Goal: Information Seeking & Learning: Learn about a topic

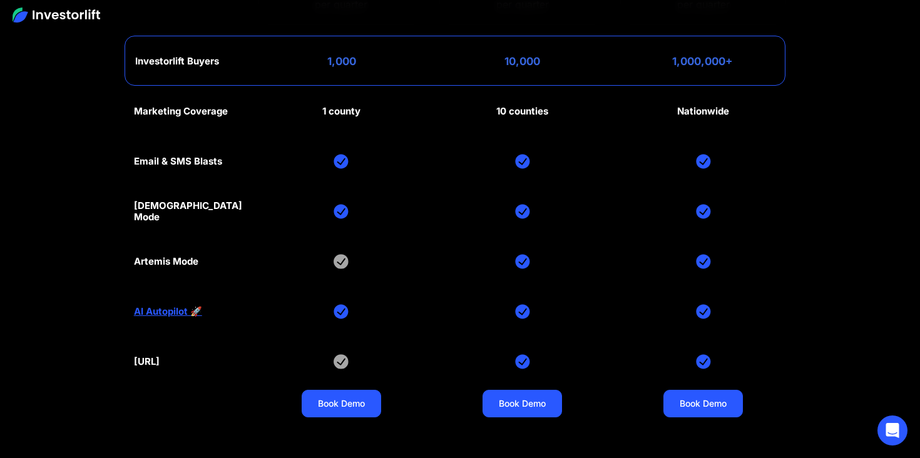
scroll to position [5767, 0]
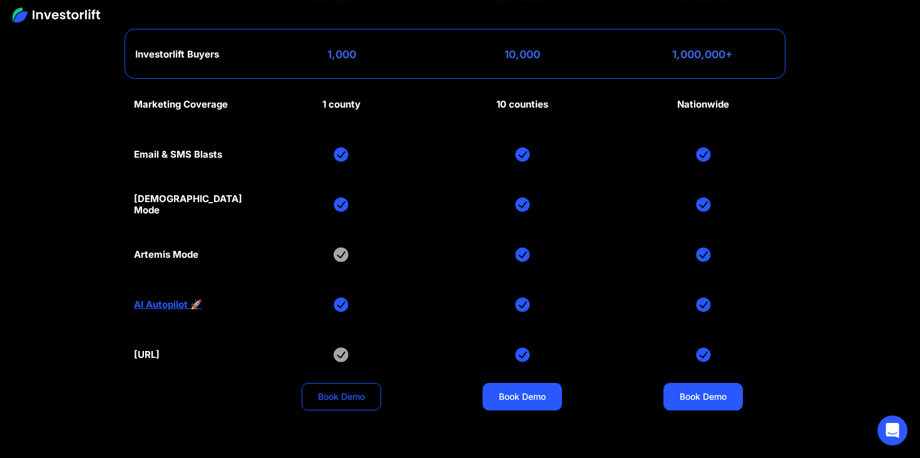
click at [350, 383] on link "Book Demo" at bounding box center [341, 397] width 79 height 28
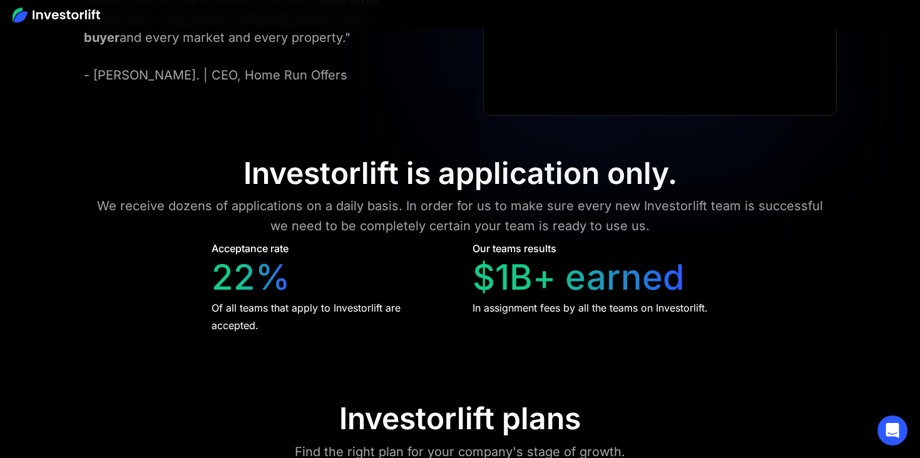
scroll to position [5920, 0]
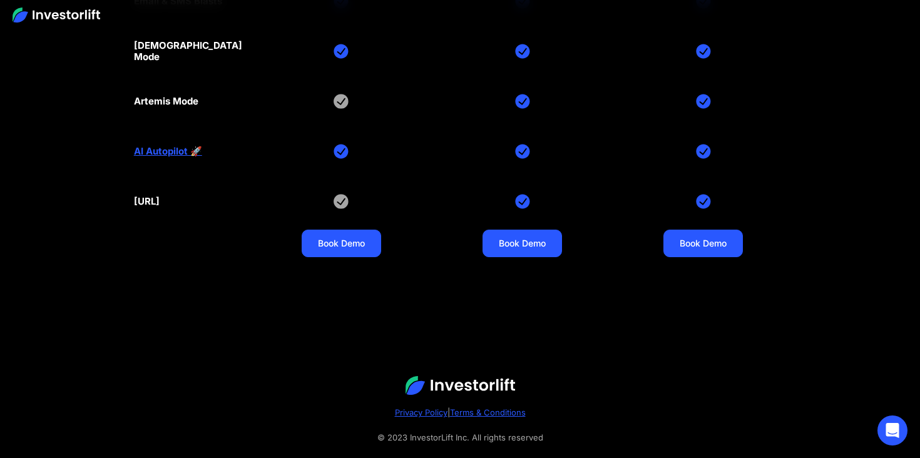
click at [160, 196] on div "[URL]" at bounding box center [147, 201] width 26 height 11
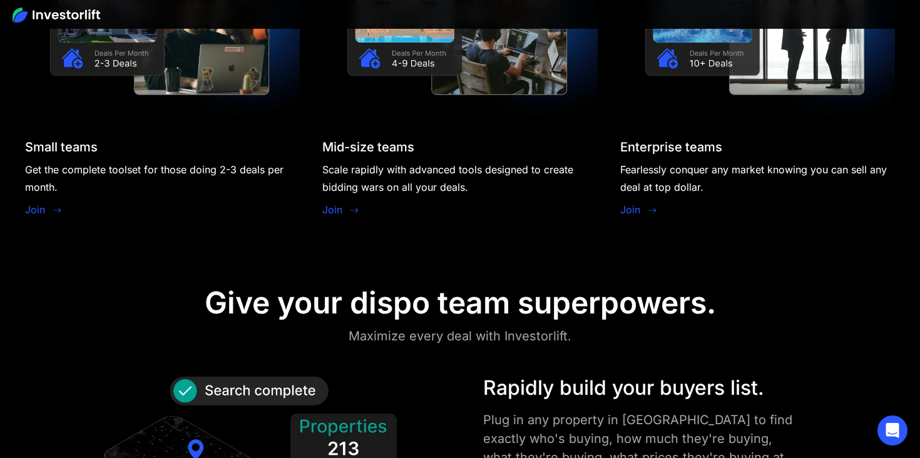
scroll to position [1204, 0]
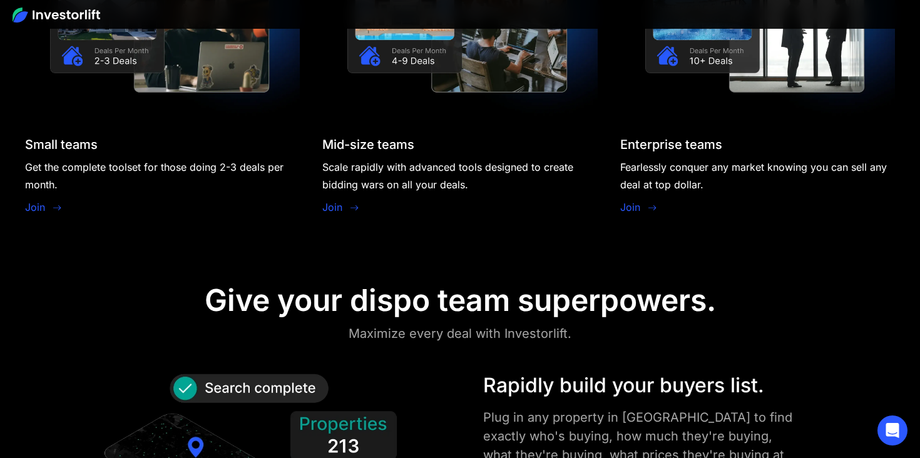
click at [329, 205] on link "Join" at bounding box center [332, 207] width 20 height 15
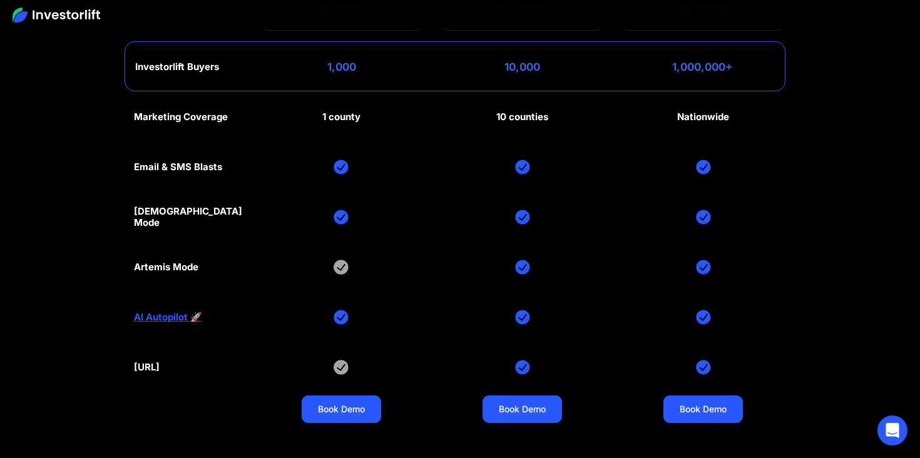
scroll to position [5725, 0]
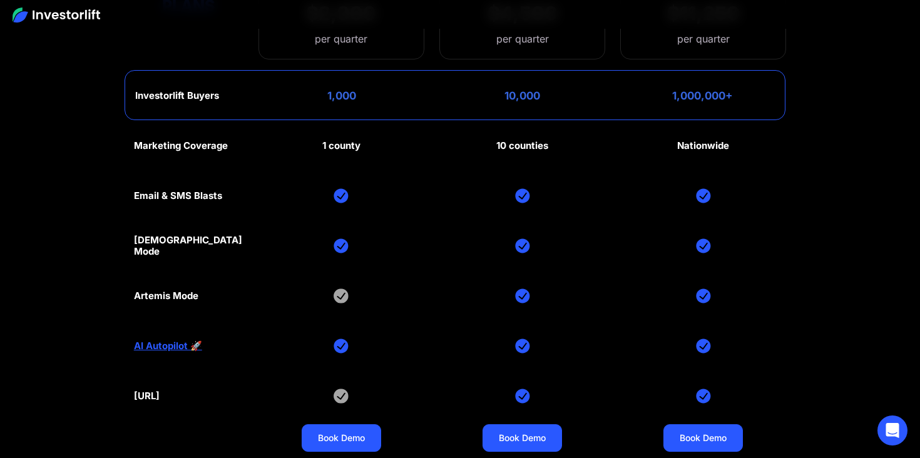
click at [165, 340] on link "AI Autopilot 🚀" at bounding box center [168, 345] width 68 height 11
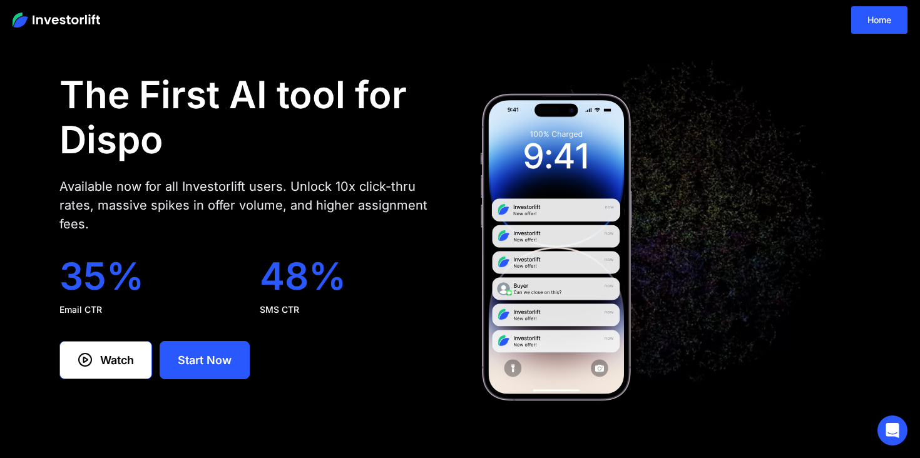
click at [567, 210] on image at bounding box center [556, 247] width 154 height 313
click at [111, 361] on link "Watch" at bounding box center [105, 360] width 93 height 38
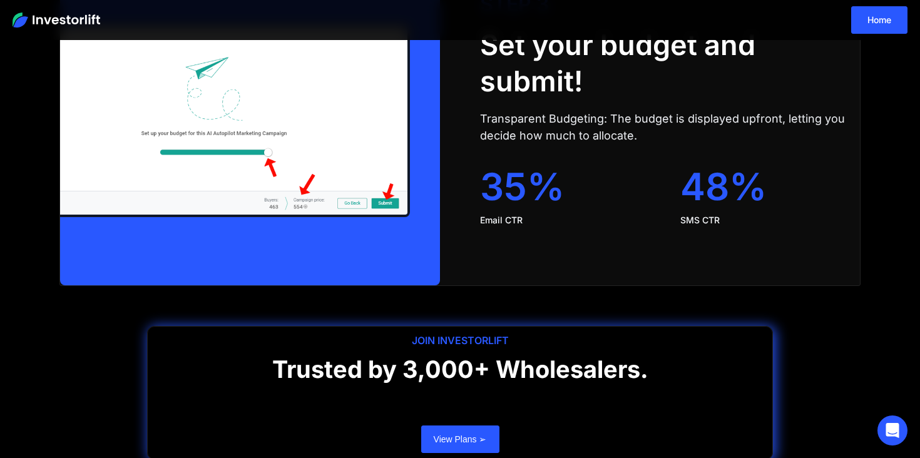
scroll to position [2639, 0]
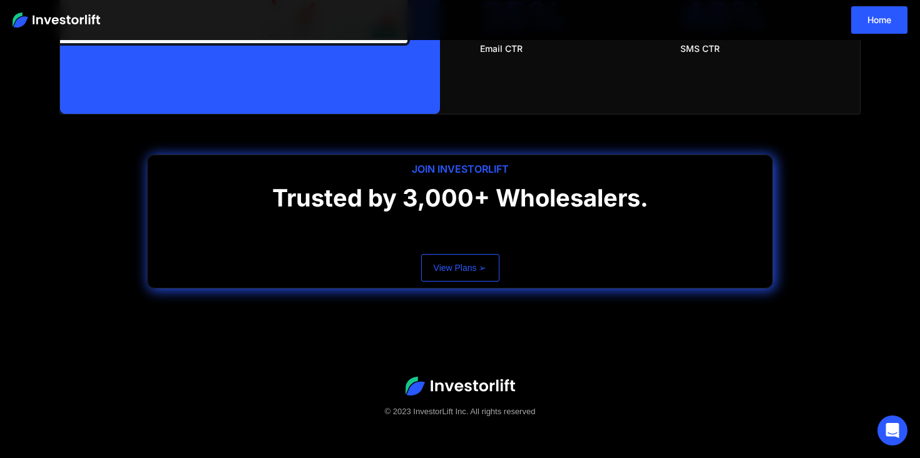
click at [453, 260] on link "View Plans ➢" at bounding box center [460, 268] width 78 height 28
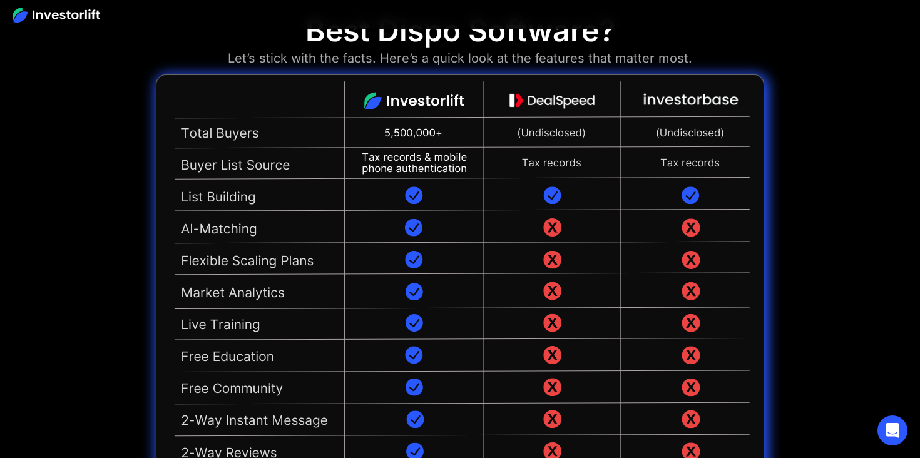
scroll to position [2840, 0]
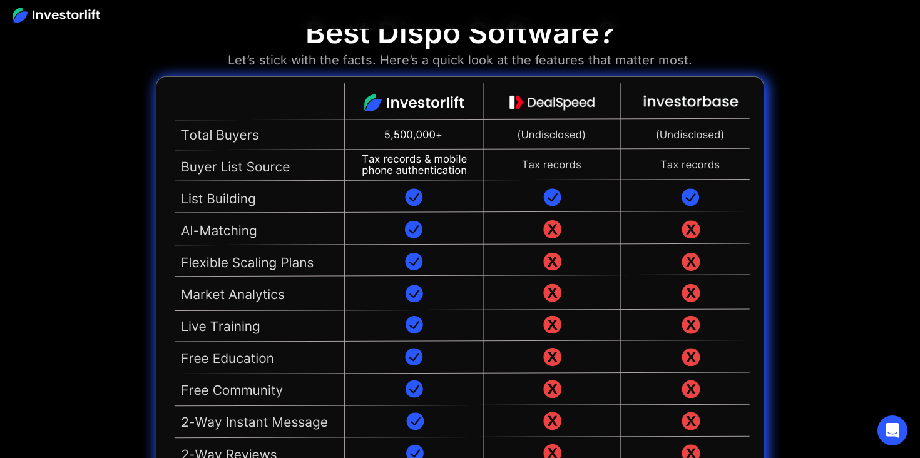
click at [409, 79] on img at bounding box center [460, 308] width 608 height 464
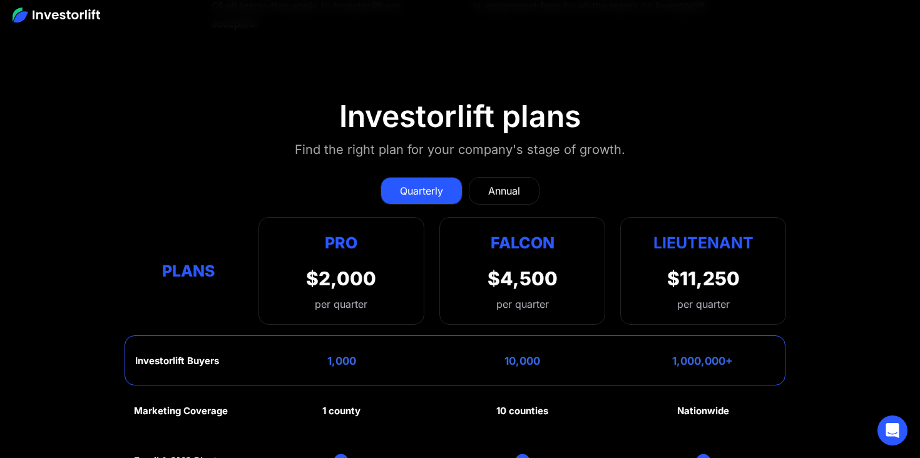
scroll to position [5518, 0]
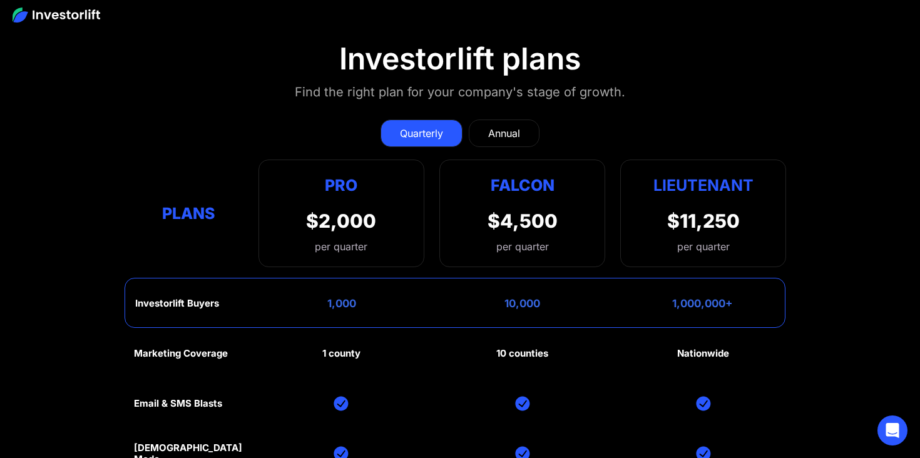
click at [507, 126] on div "Annual" at bounding box center [504, 133] width 32 height 15
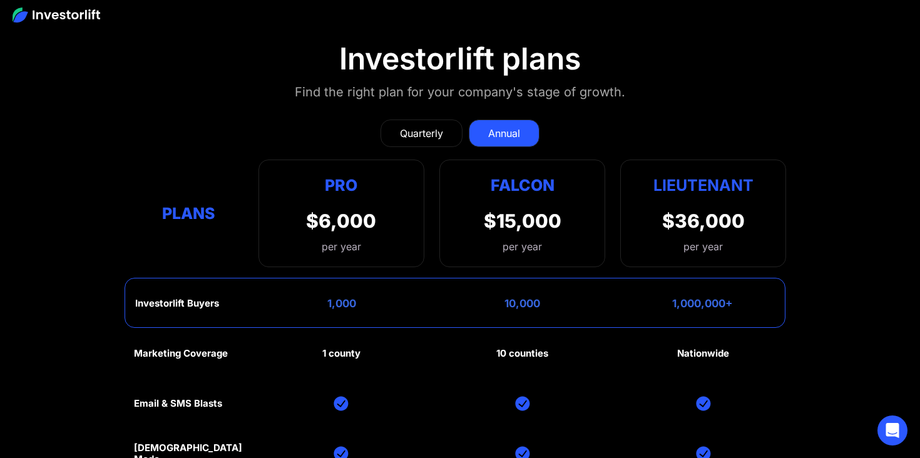
click at [422, 126] on div "Quarterly" at bounding box center [421, 133] width 43 height 15
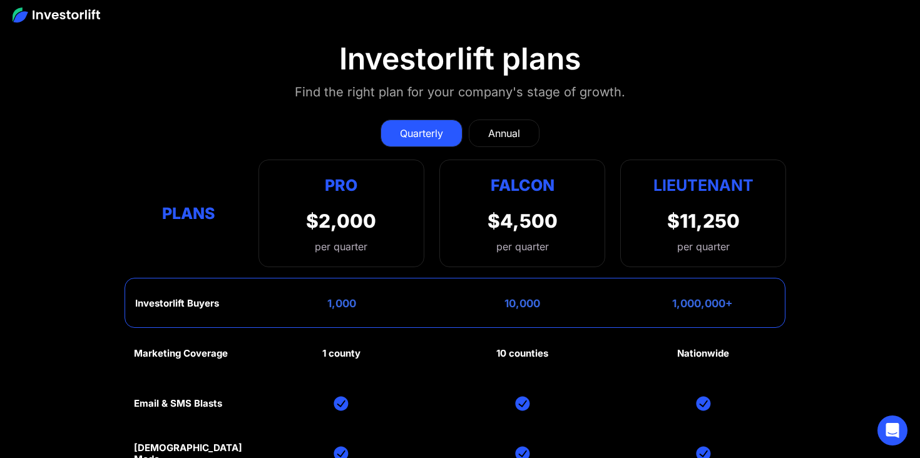
click at [485, 120] on link "Annual" at bounding box center [504, 134] width 71 height 28
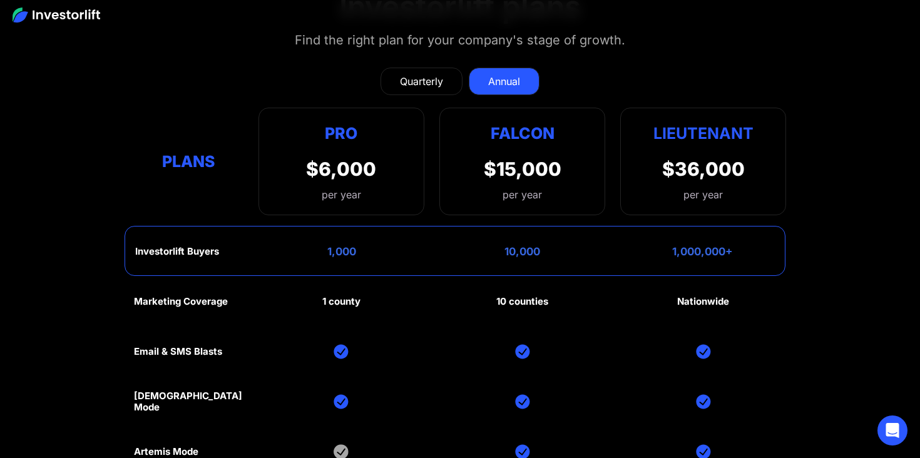
scroll to position [5571, 0]
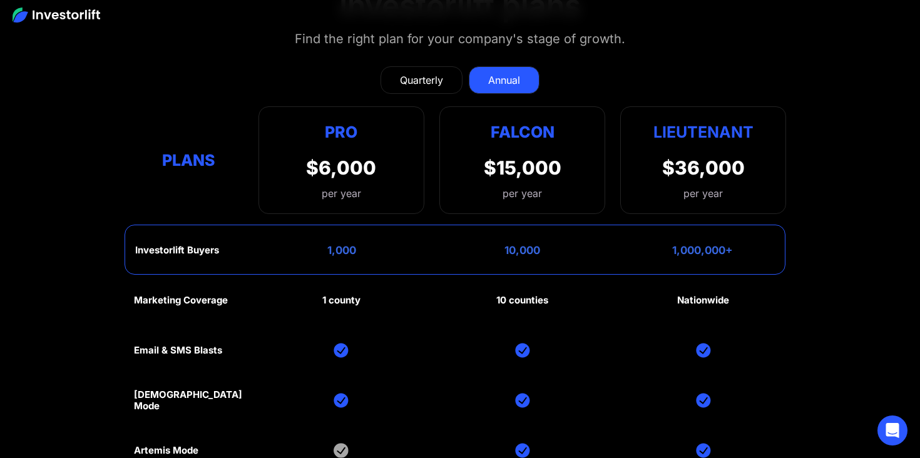
click at [421, 73] on div "Quarterly" at bounding box center [421, 80] width 43 height 15
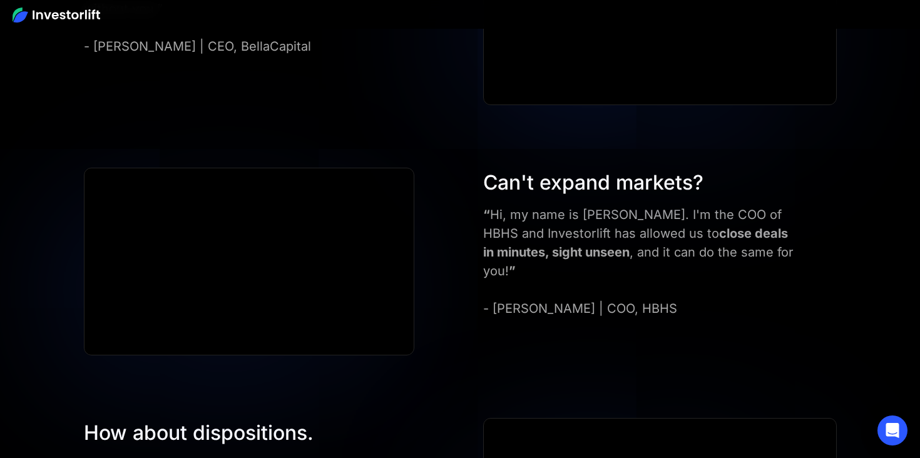
scroll to position [3939, 0]
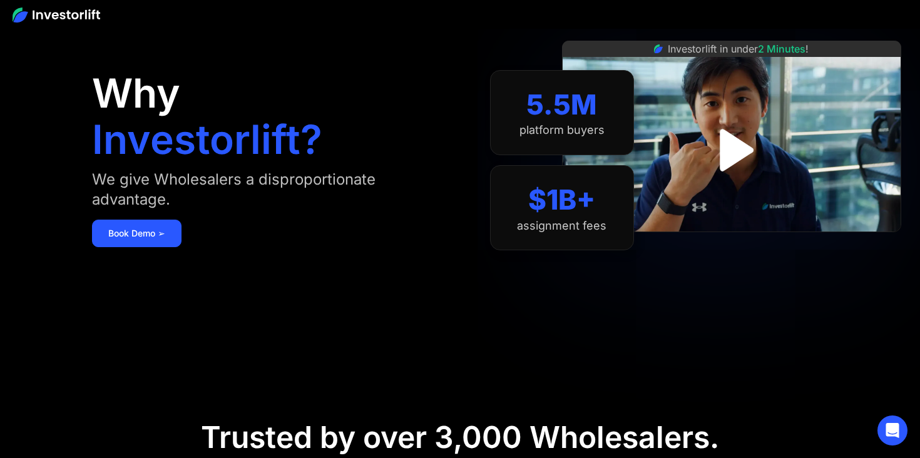
scroll to position [44, 0]
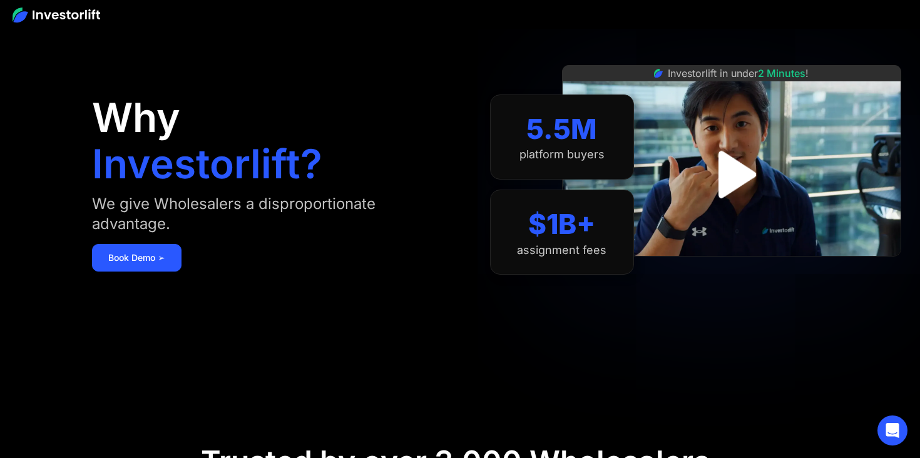
click at [745, 176] on img "open lightbox" at bounding box center [731, 175] width 86 height 86
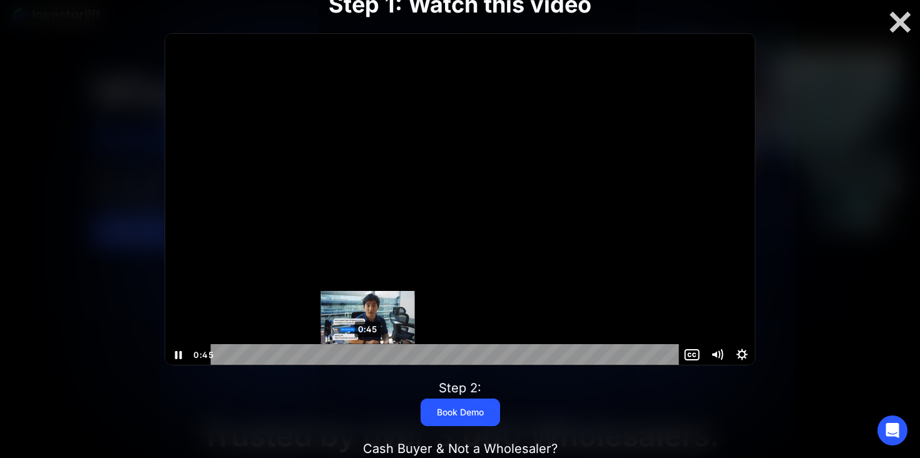
scroll to position [1, 0]
click at [368, 356] on div "0:45" at bounding box center [446, 354] width 453 height 21
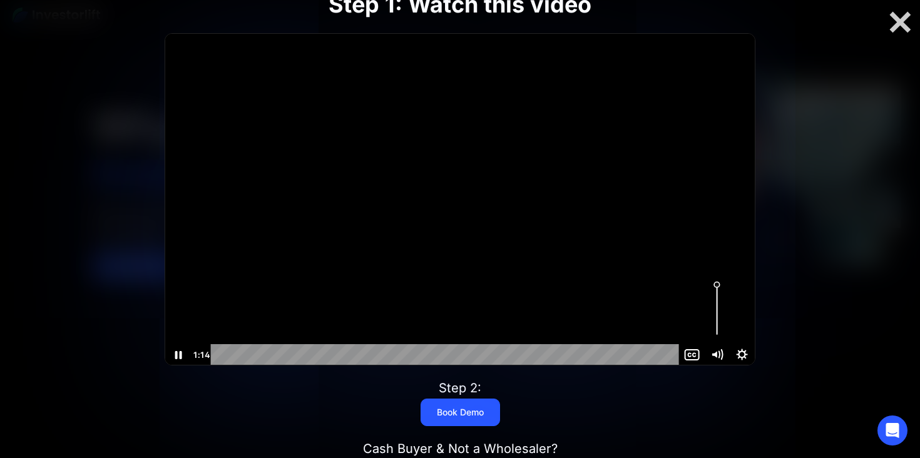
scroll to position [0, 0]
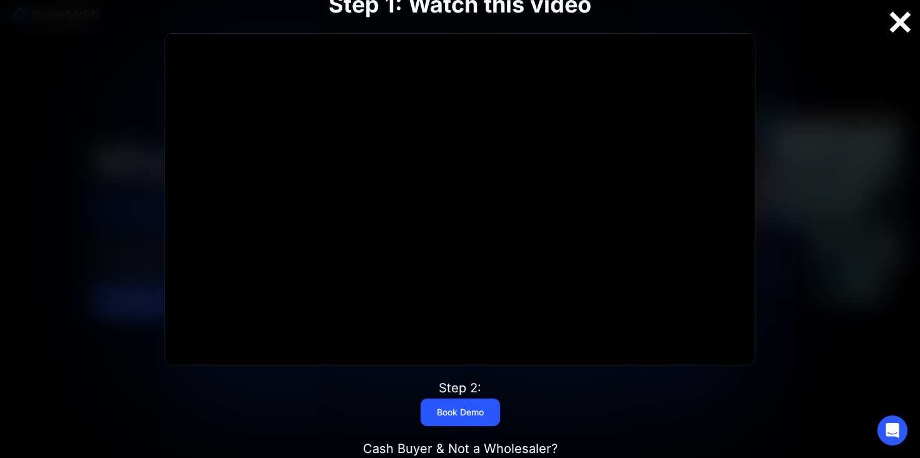
click at [905, 26] on div at bounding box center [900, 22] width 40 height 26
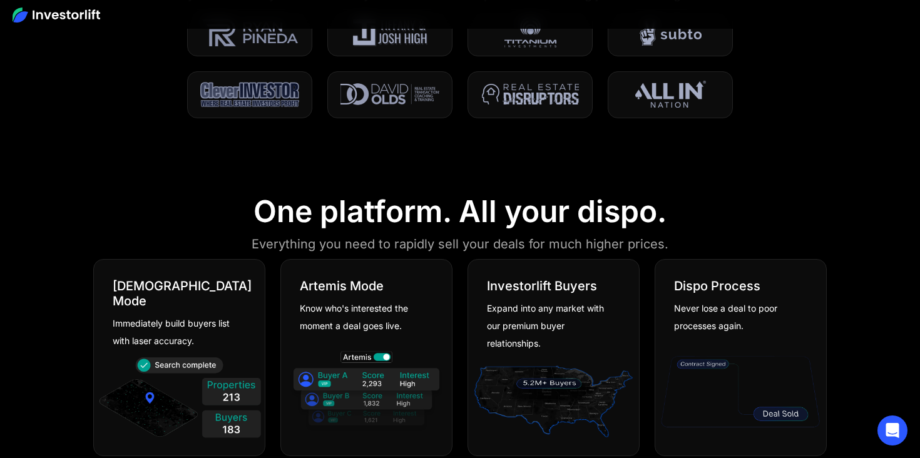
scroll to position [719, 0]
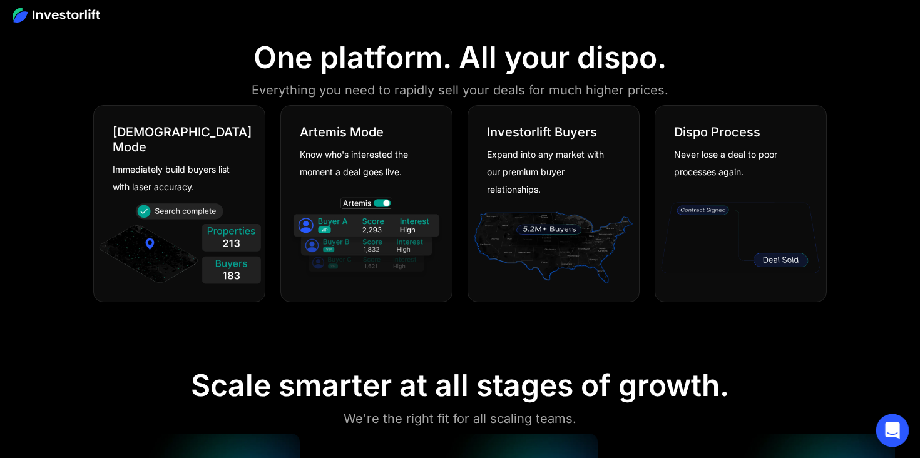
click at [889, 427] on icon "Open Intercom Messenger" at bounding box center [892, 430] width 14 height 16
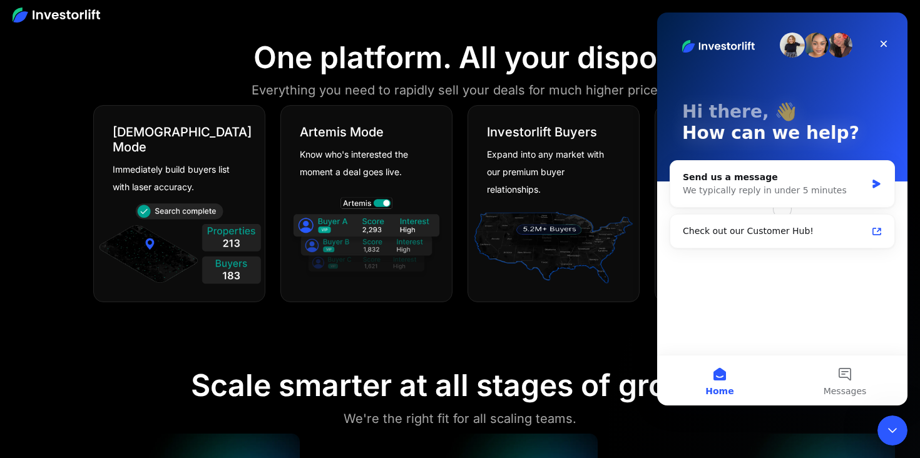
scroll to position [0, 0]
click at [780, 192] on div "We typically reply in under 5 minutes" at bounding box center [774, 190] width 183 height 13
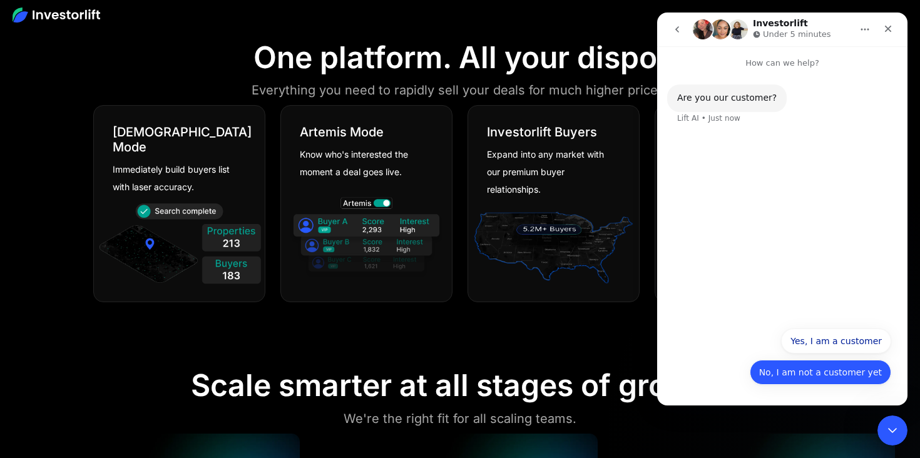
click at [822, 370] on button "No, I am not a customer yet" at bounding box center [820, 372] width 141 height 25
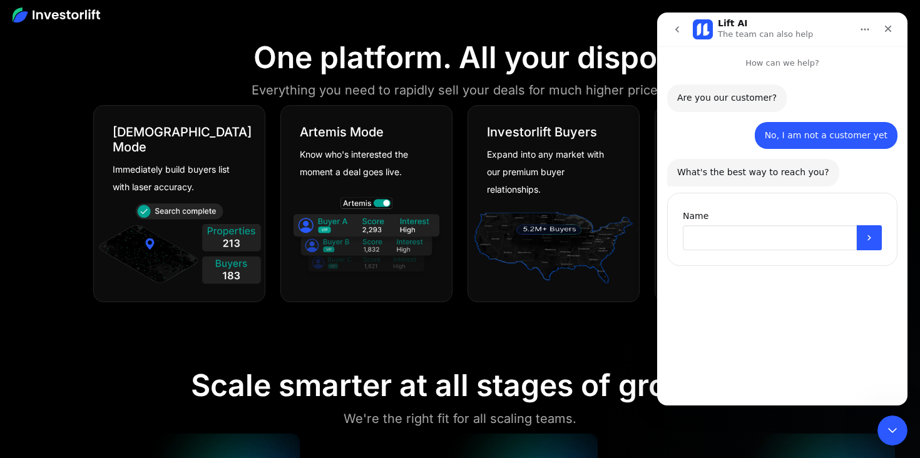
click at [711, 242] on input "Name" at bounding box center [770, 237] width 174 height 25
type input "*****"
click at [873, 230] on button "Submit" at bounding box center [869, 237] width 25 height 25
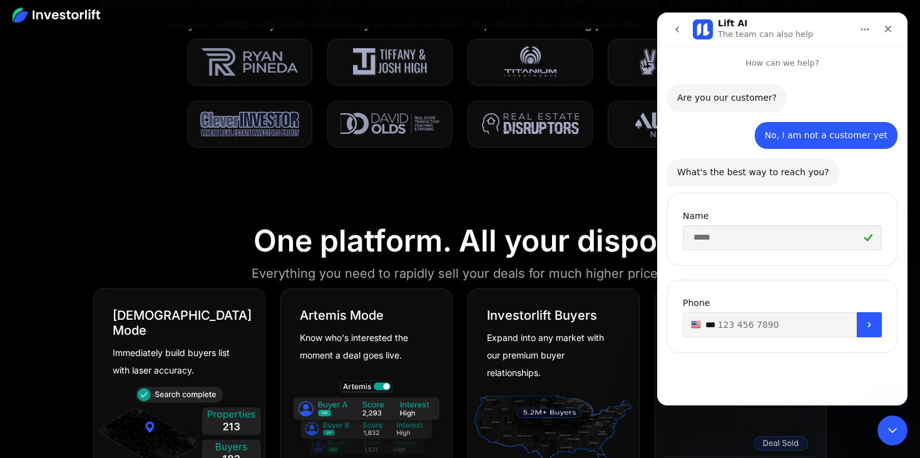
scroll to position [524, 0]
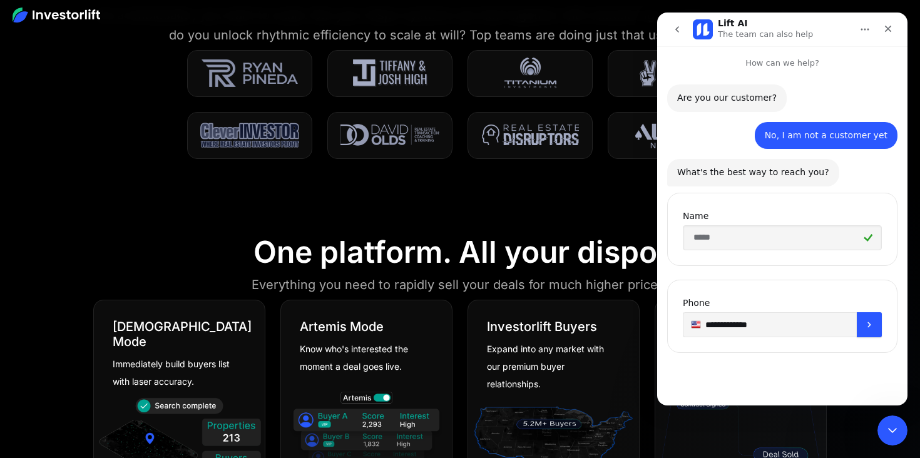
type input "**********"
click at [874, 332] on button "Submit" at bounding box center [869, 324] width 25 height 25
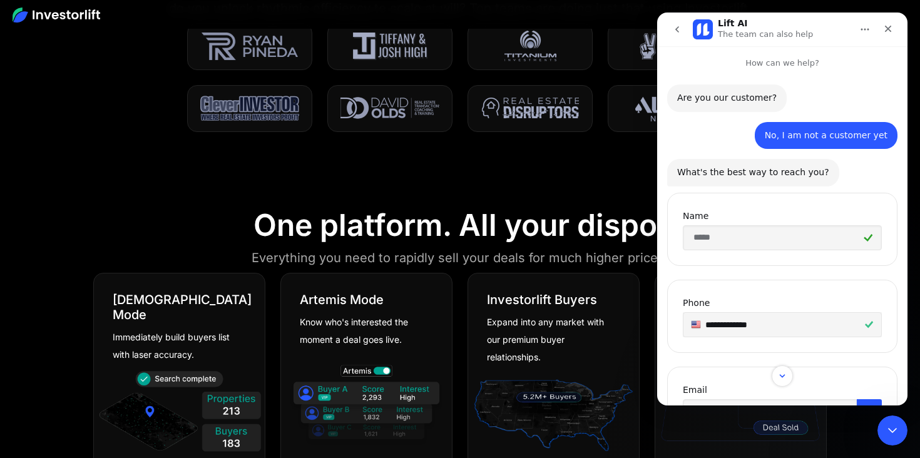
scroll to position [68, 0]
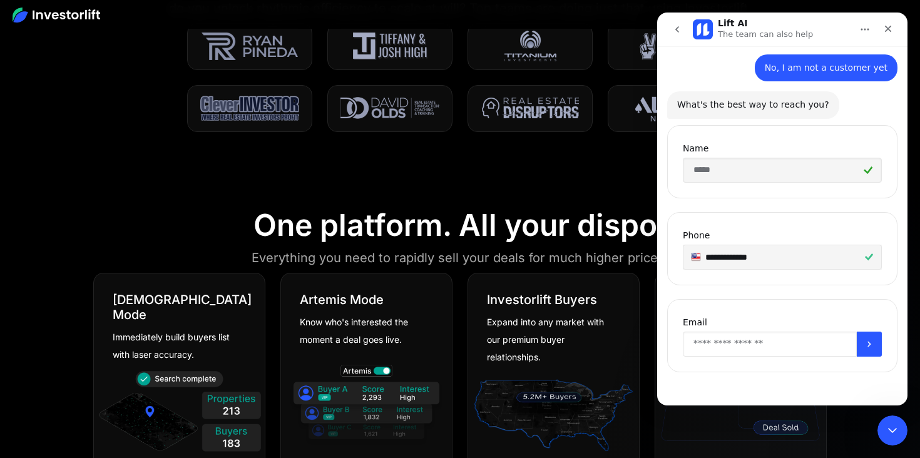
click at [759, 337] on input "Enter your email" at bounding box center [770, 344] width 174 height 25
click at [768, 345] on input "**********" at bounding box center [770, 344] width 174 height 25
type input "**********"
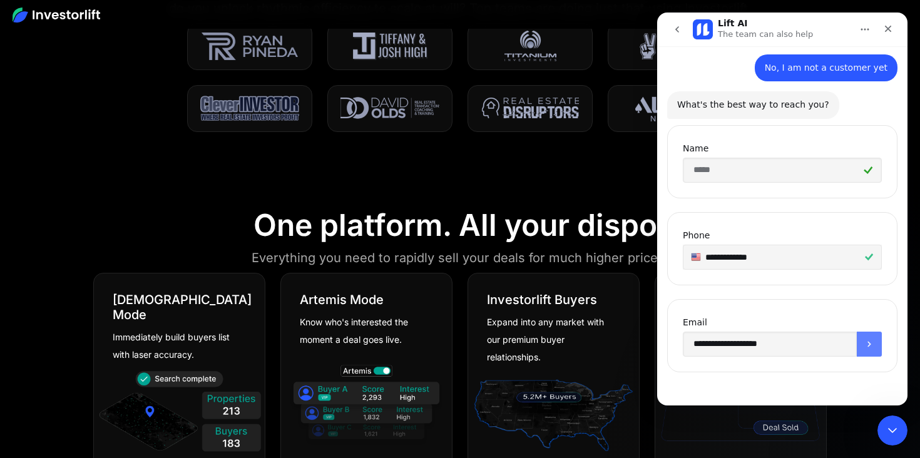
click at [872, 340] on icon "Submit" at bounding box center [869, 344] width 10 height 10
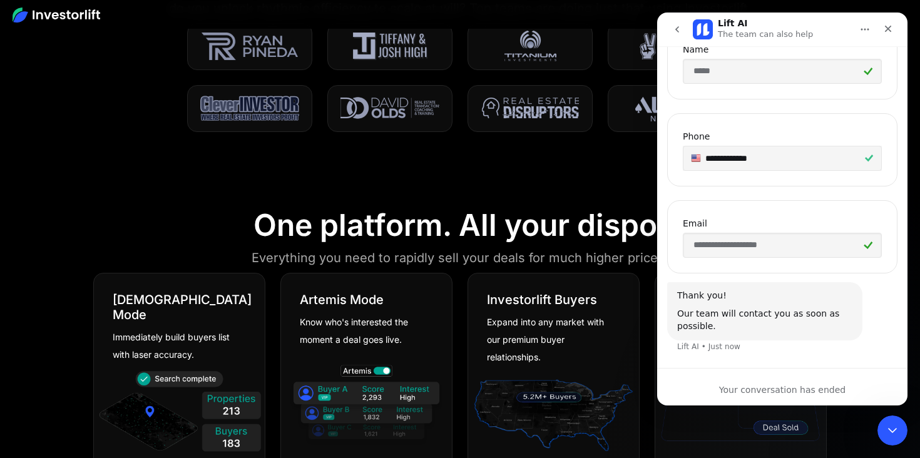
scroll to position [176, 0]
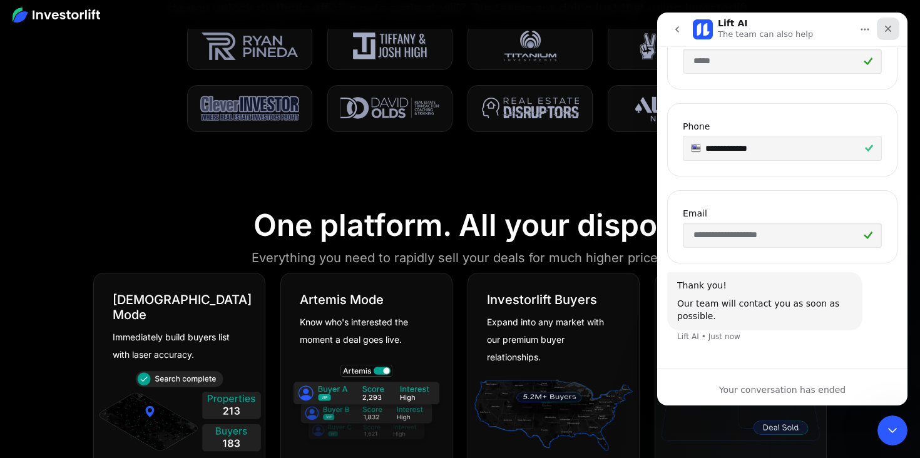
click at [887, 29] on icon "Close" at bounding box center [888, 29] width 7 height 7
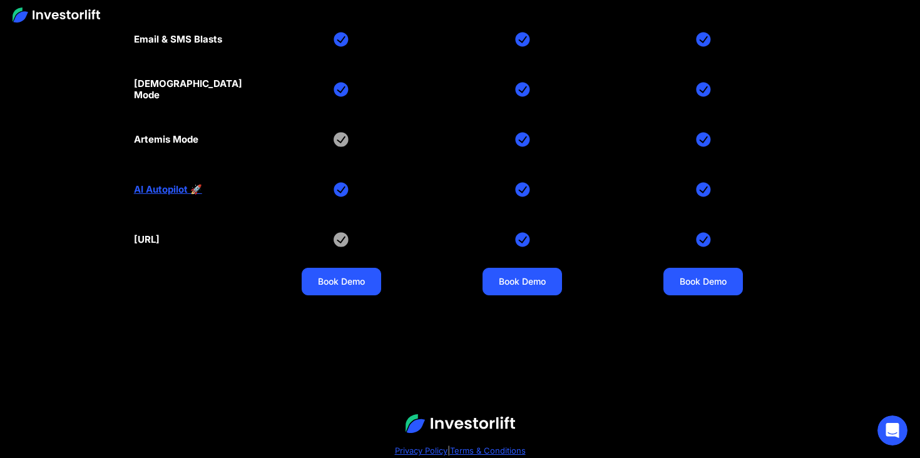
scroll to position [5920, 0]
